Goal: Information Seeking & Learning: Compare options

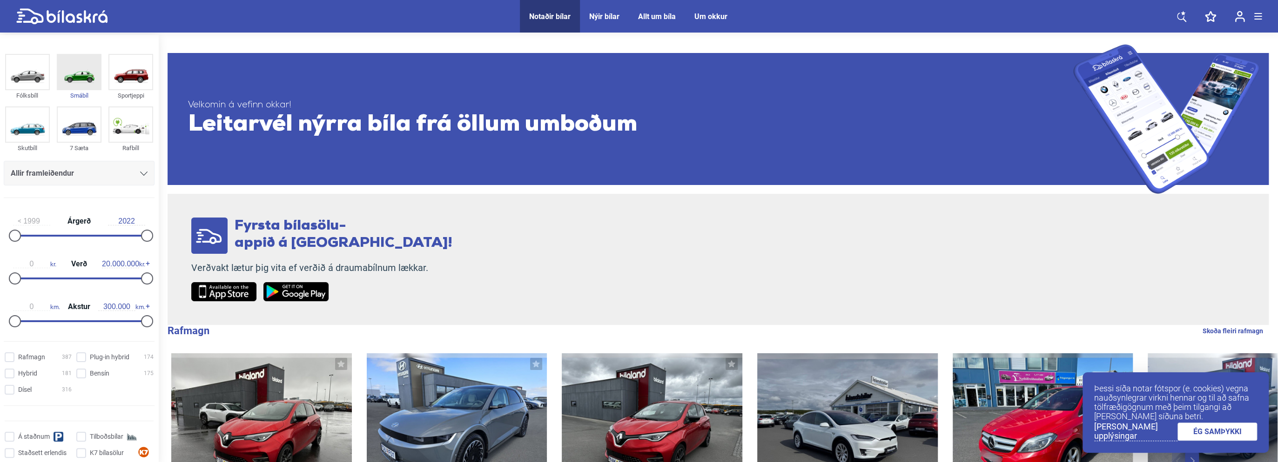
click at [83, 71] on img at bounding box center [79, 72] width 43 height 34
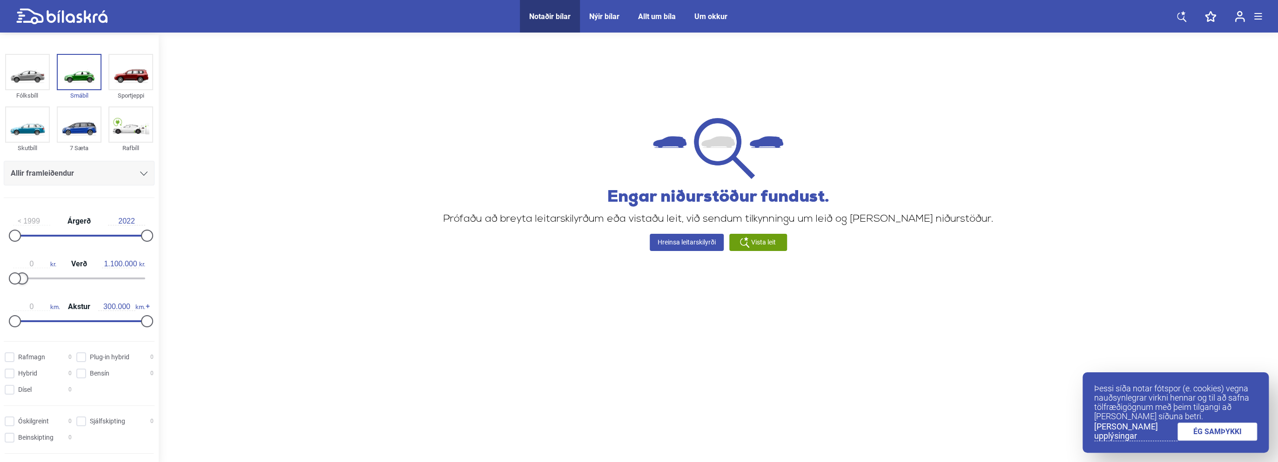
type input "1.200.000"
drag, startPoint x: 142, startPoint y: 278, endPoint x: 21, endPoint y: 296, distance: 122.7
click at [21, 296] on div "1999 Árgerð 2022 0 kr. Verð 1.200.000 kr. 0 km. Akstur 300.000 km." at bounding box center [79, 270] width 158 height 128
drag, startPoint x: 147, startPoint y: 323, endPoint x: 81, endPoint y: 327, distance: 65.7
click at [81, 327] on div at bounding box center [81, 321] width 12 height 12
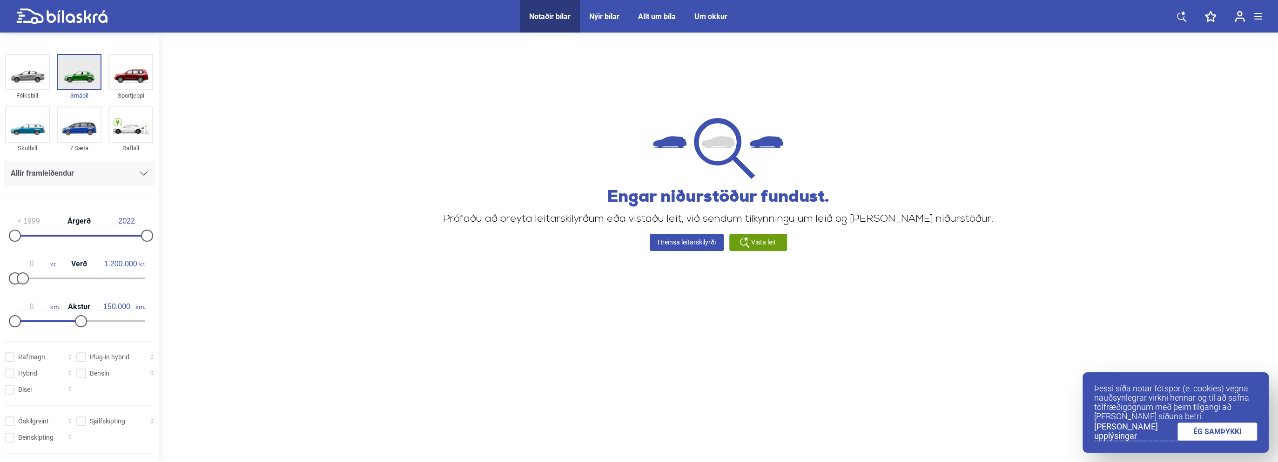
click at [81, 73] on img at bounding box center [79, 72] width 43 height 34
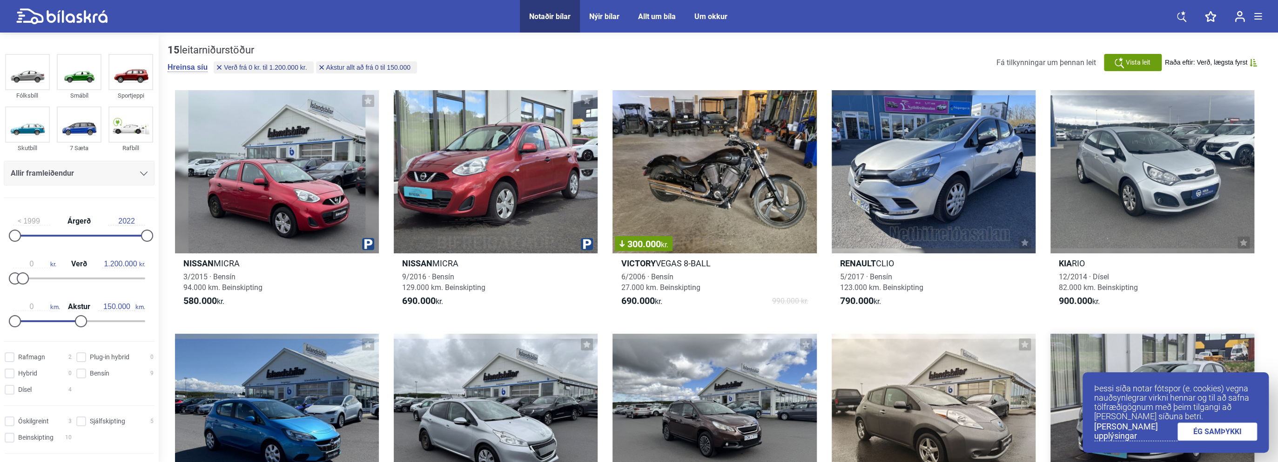
click at [1220, 434] on link "ÉG SAMÞYKKI" at bounding box center [1217, 432] width 80 height 18
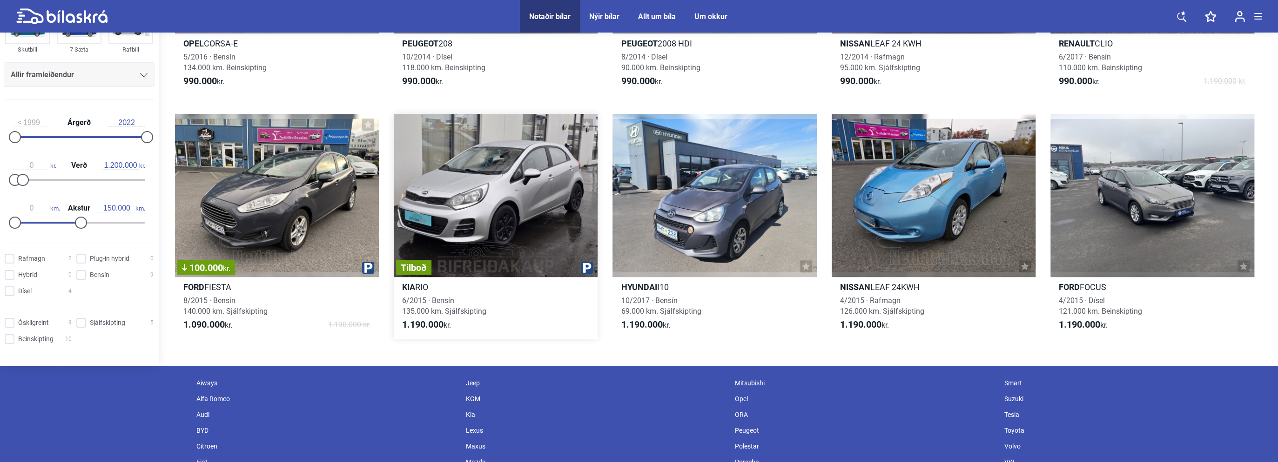
scroll to position [419, 0]
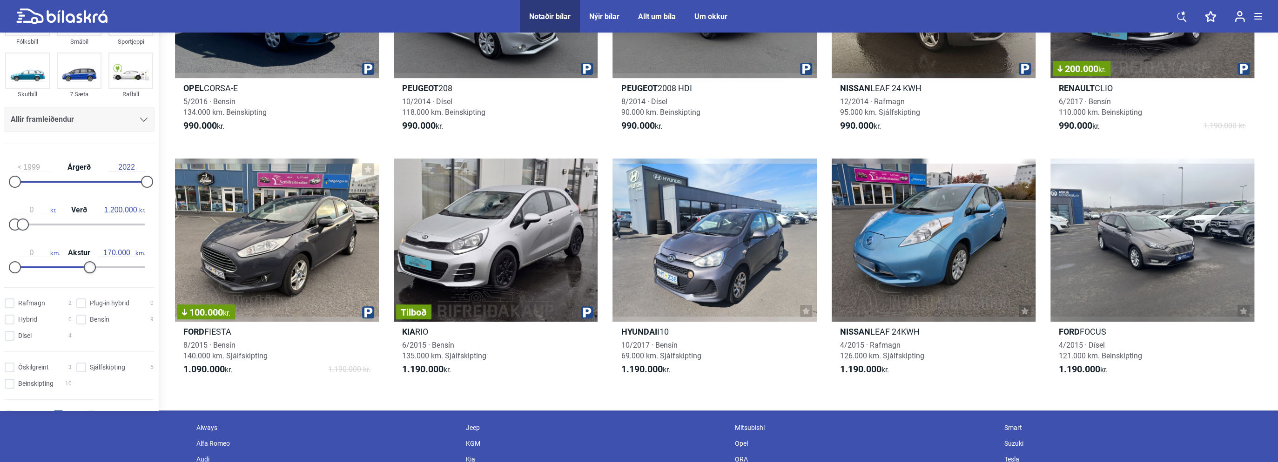
type input "180.000"
drag, startPoint x: 80, startPoint y: 267, endPoint x: 92, endPoint y: 266, distance: 11.6
click at [92, 266] on div at bounding box center [94, 267] width 12 height 12
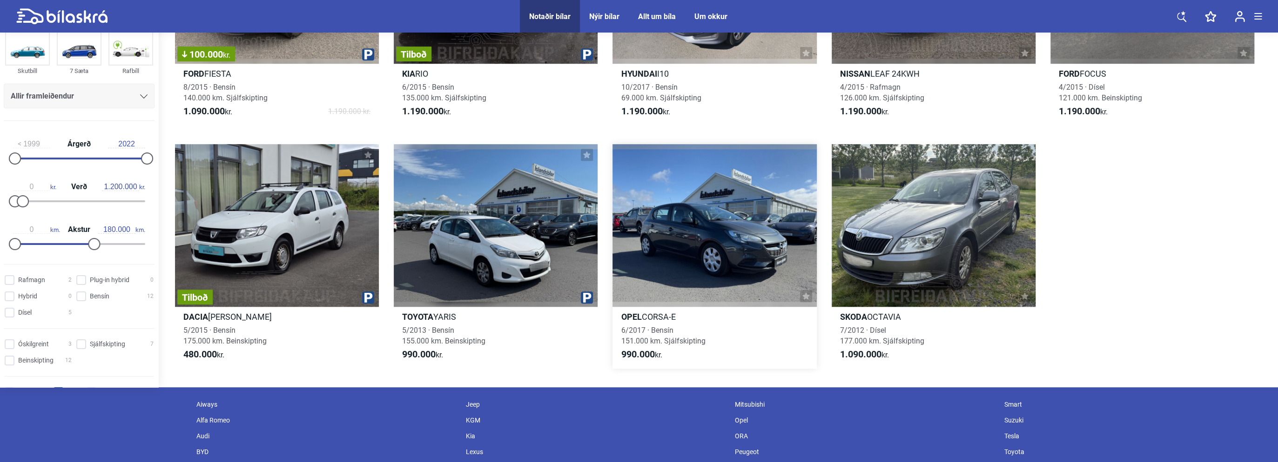
scroll to position [698, 0]
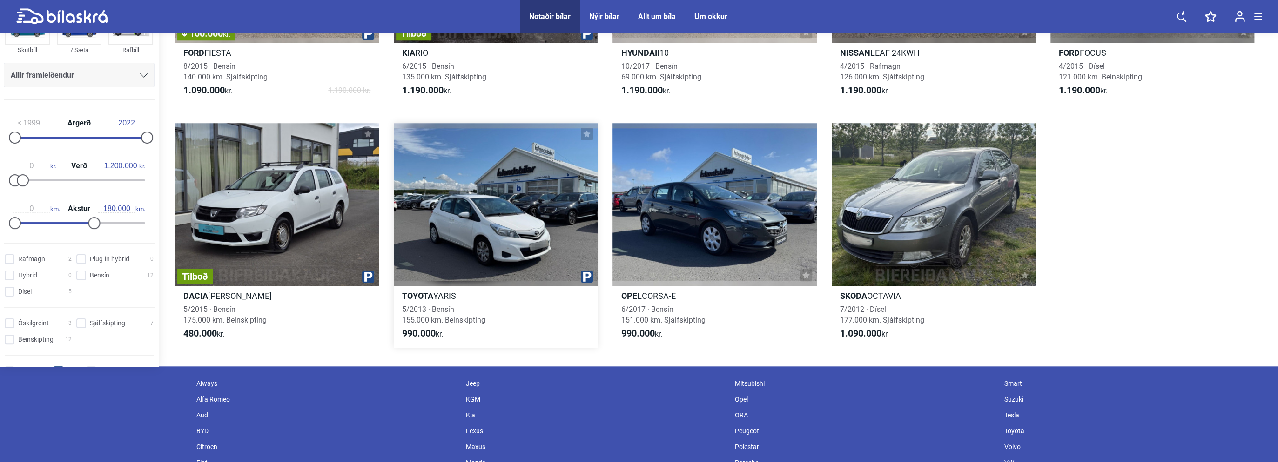
click at [506, 241] on div at bounding box center [496, 204] width 204 height 163
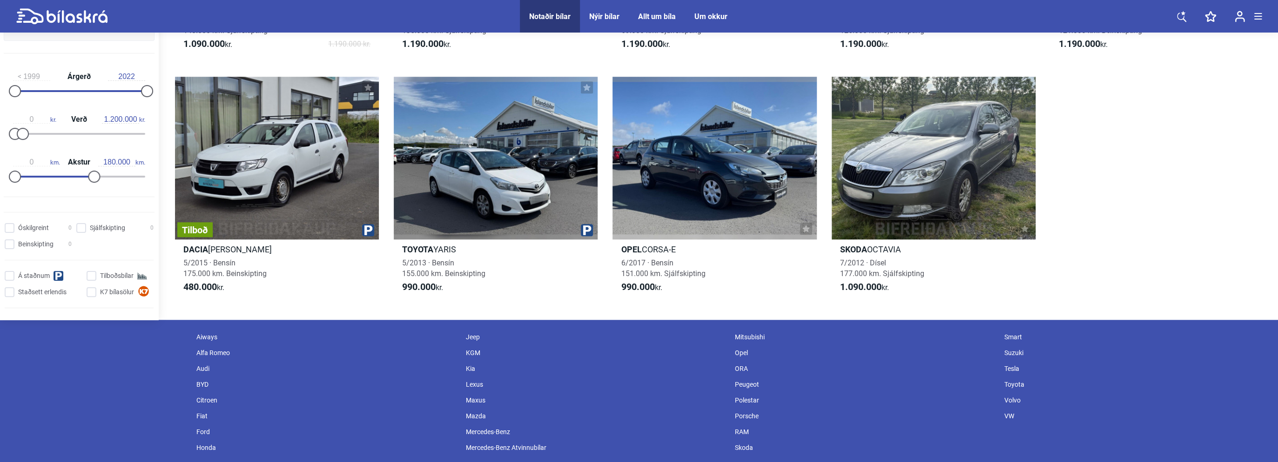
scroll to position [698, 0]
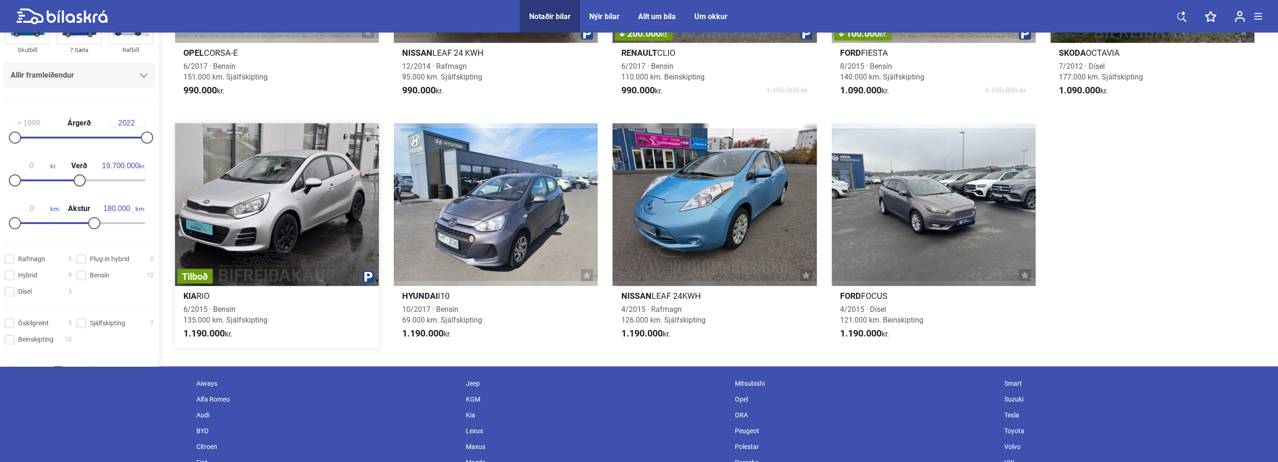
type input "20.000.000"
drag, startPoint x: 27, startPoint y: 181, endPoint x: 186, endPoint y: 181, distance: 159.1
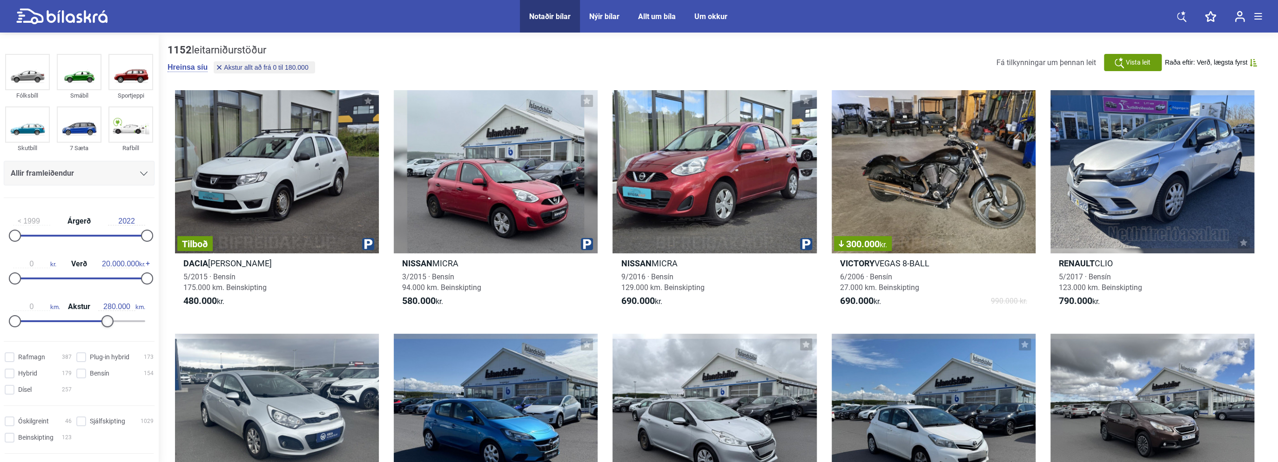
type input "300.000"
drag, startPoint x: 89, startPoint y: 322, endPoint x: 188, endPoint y: 323, distance: 99.1
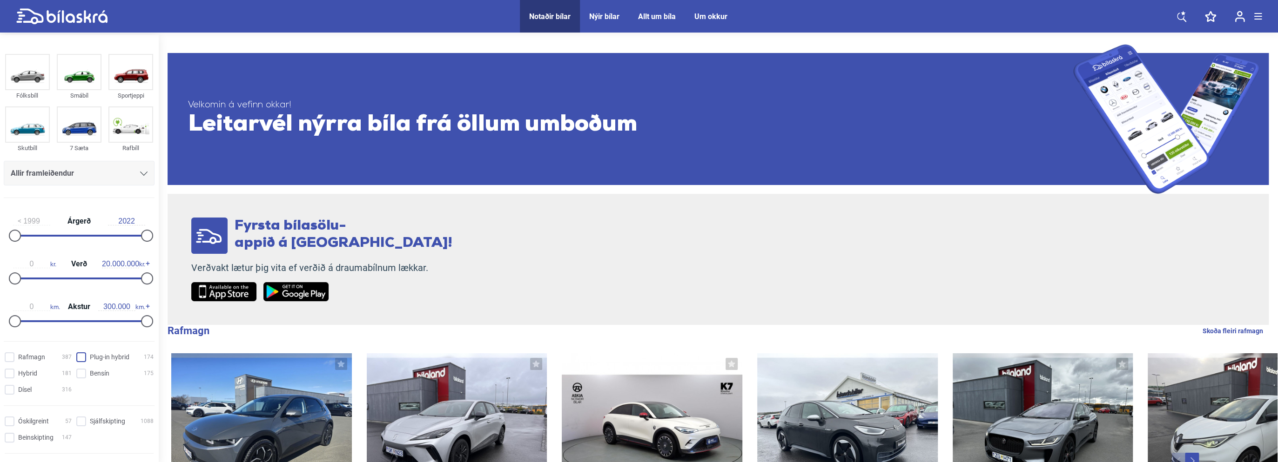
click at [10, 357] on input "Rafmagn 387" at bounding box center [39, 358] width 67 height 10
checkbox input "true"
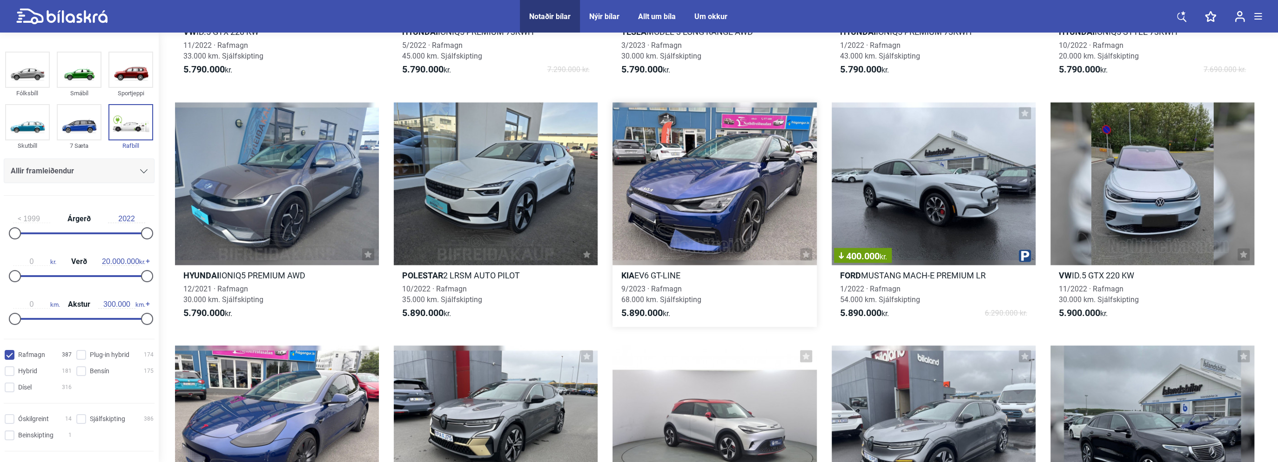
scroll to position [11027, 0]
